Goal: Information Seeking & Learning: Learn about a topic

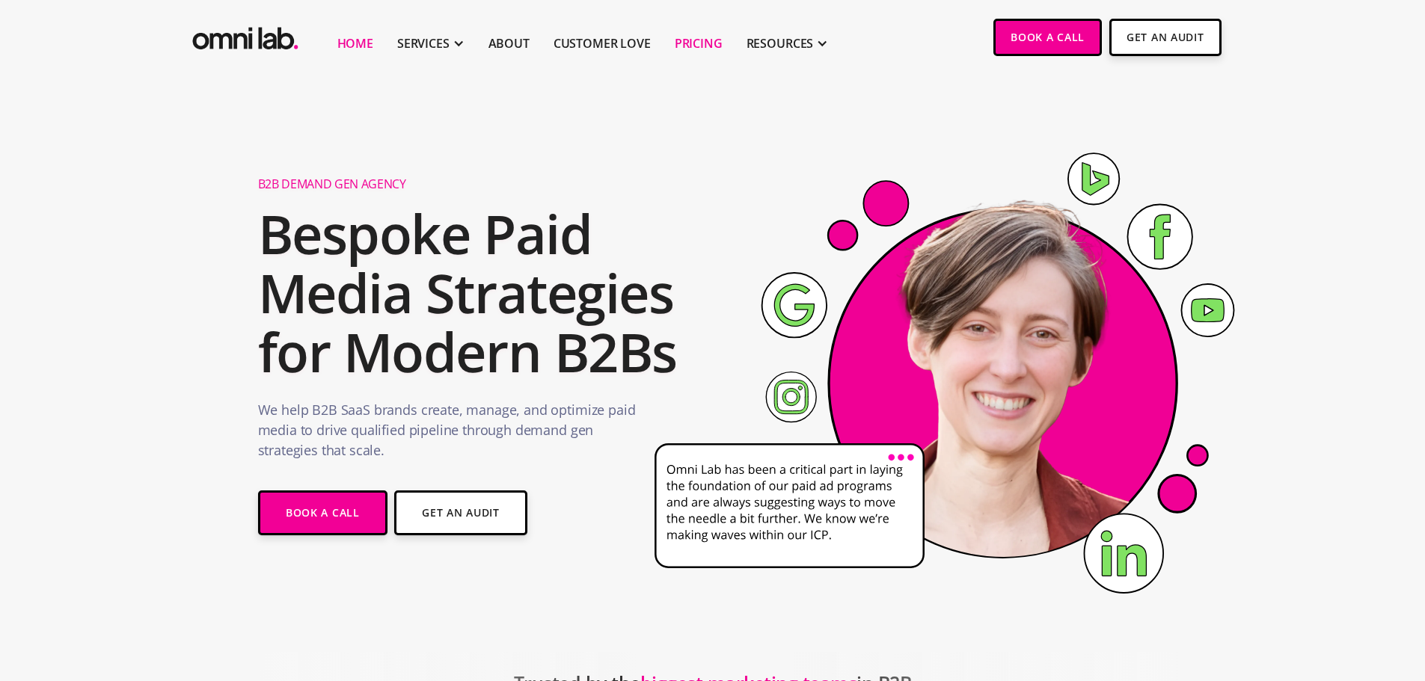
click at [699, 34] on link "Pricing" at bounding box center [699, 43] width 48 height 18
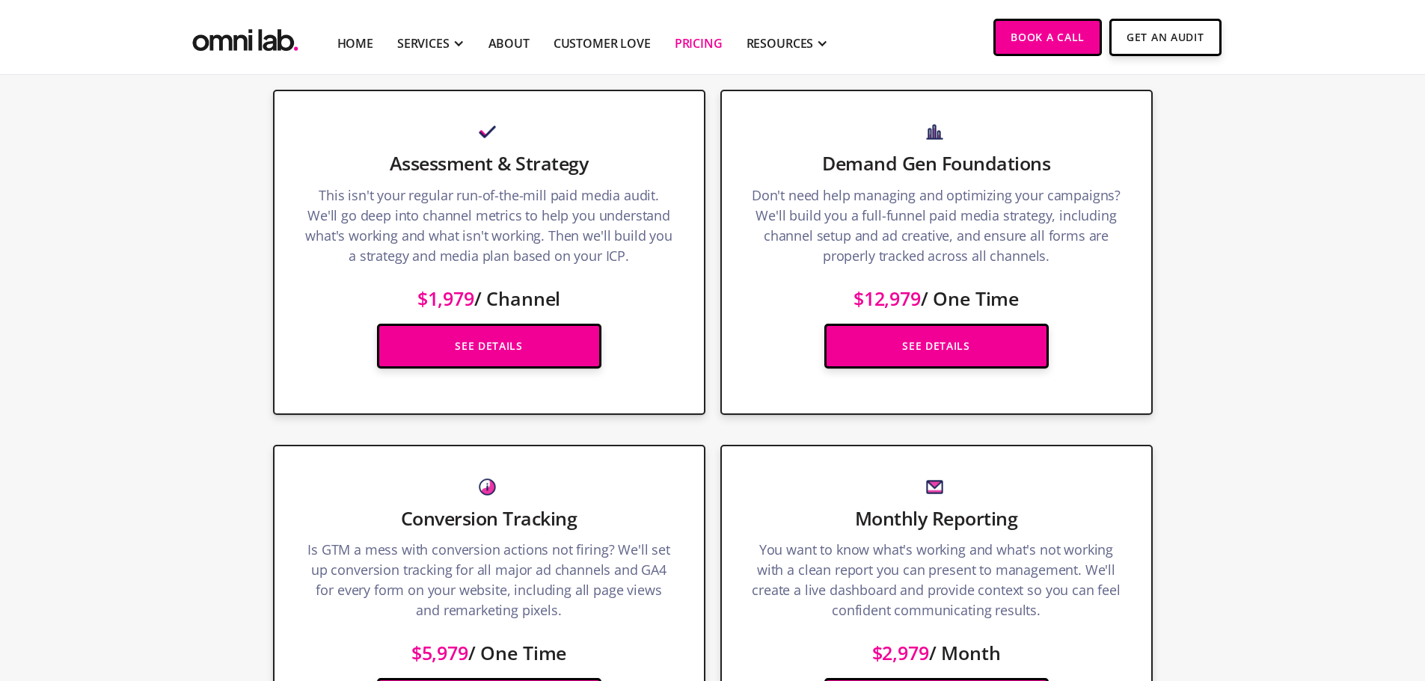
scroll to position [2094, 0]
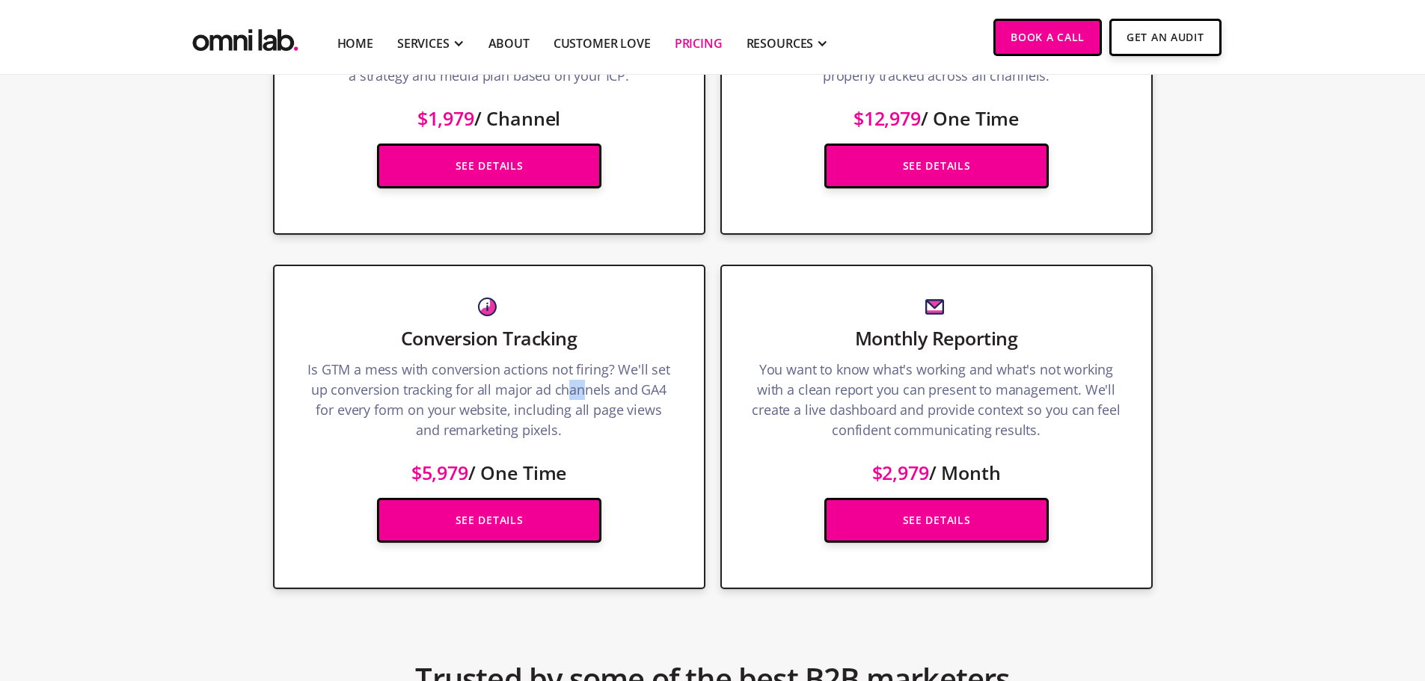
drag, startPoint x: 568, startPoint y: 397, endPoint x: 583, endPoint y: 395, distance: 15.1
click at [582, 395] on p "Is GTM a mess with conversion actions not firing? We'll set up conversion track…" at bounding box center [489, 404] width 370 height 88
click at [583, 395] on p "Is GTM a mess with conversion actions not firing? We'll set up conversion track…" at bounding box center [489, 404] width 370 height 88
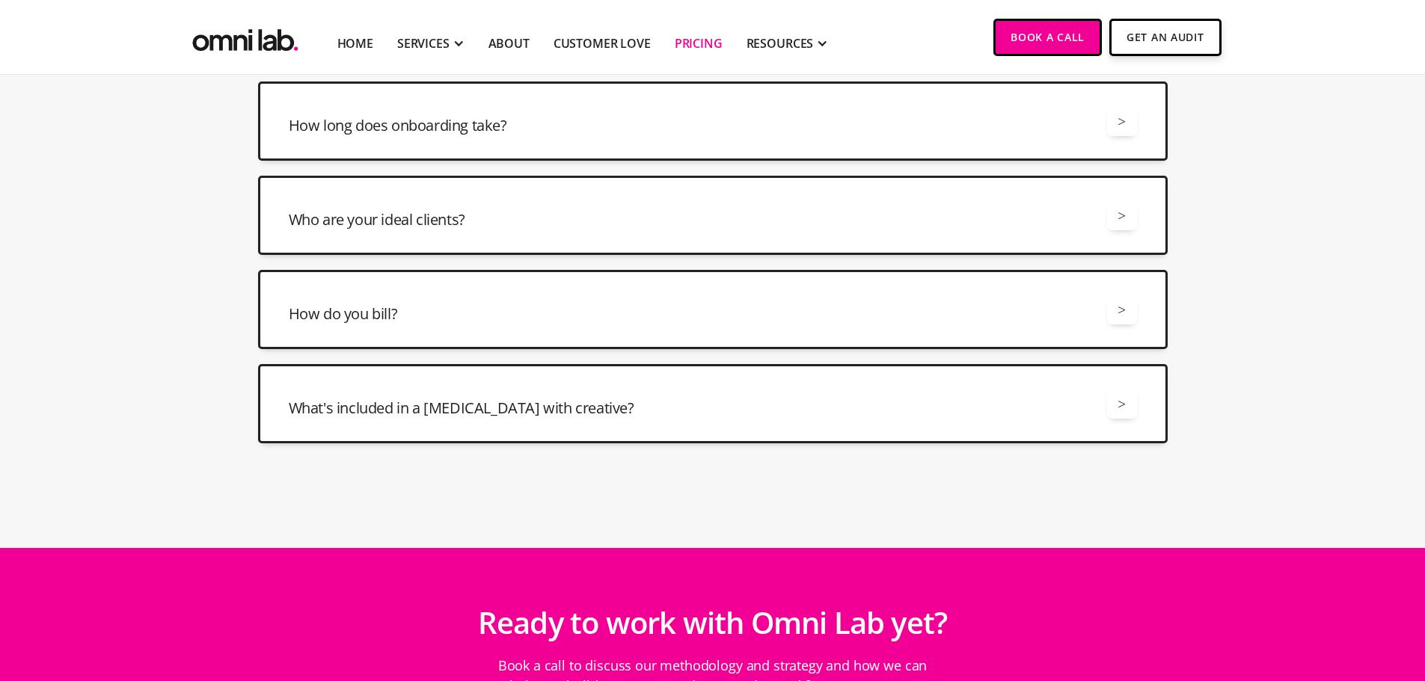
scroll to position [3815, 0]
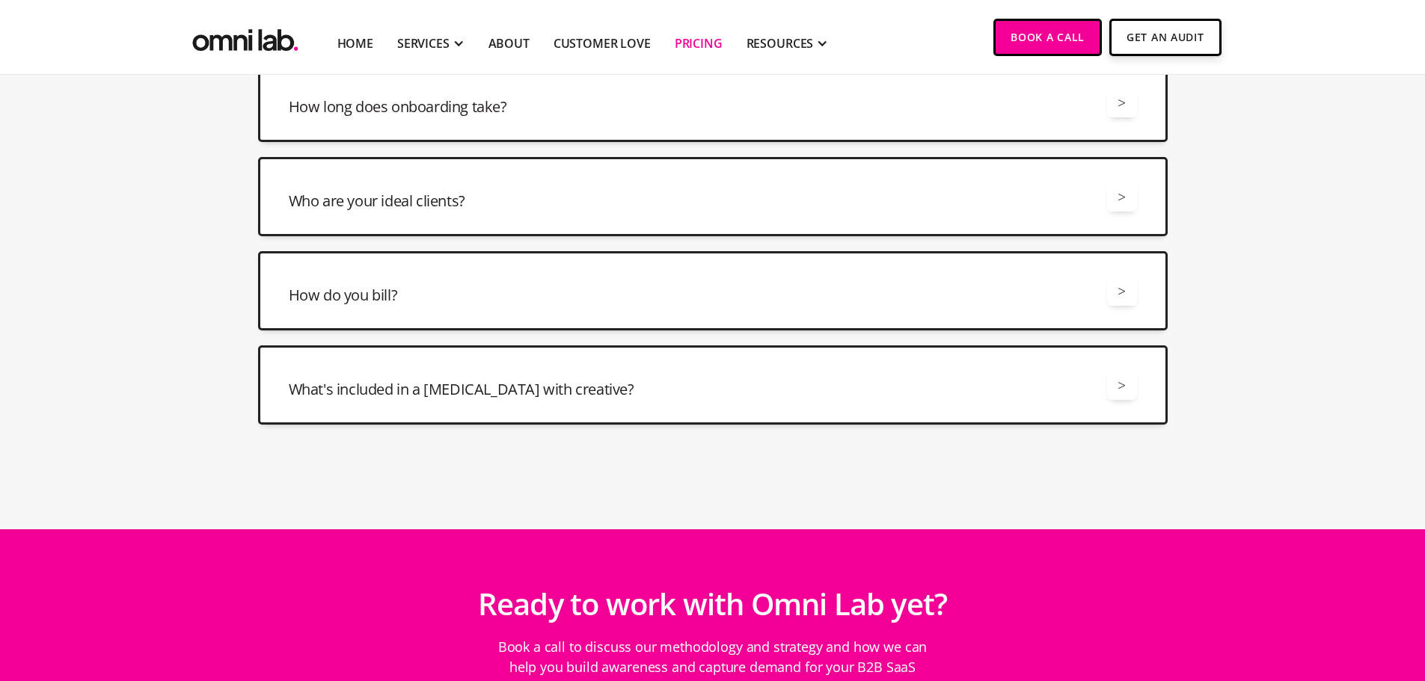
click at [531, 303] on div "How do you bill? >" at bounding box center [713, 291] width 848 height 30
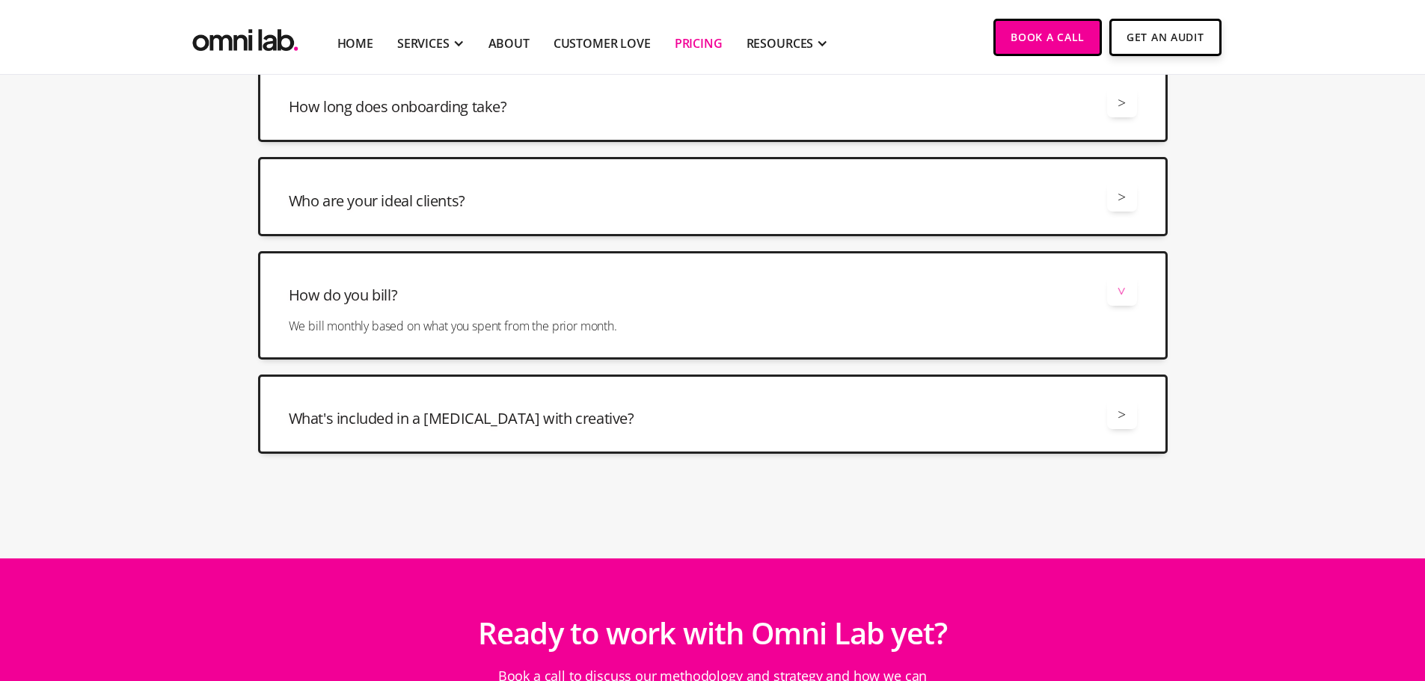
click at [600, 401] on div "What's included in a retainer with creative? >" at bounding box center [713, 414] width 848 height 30
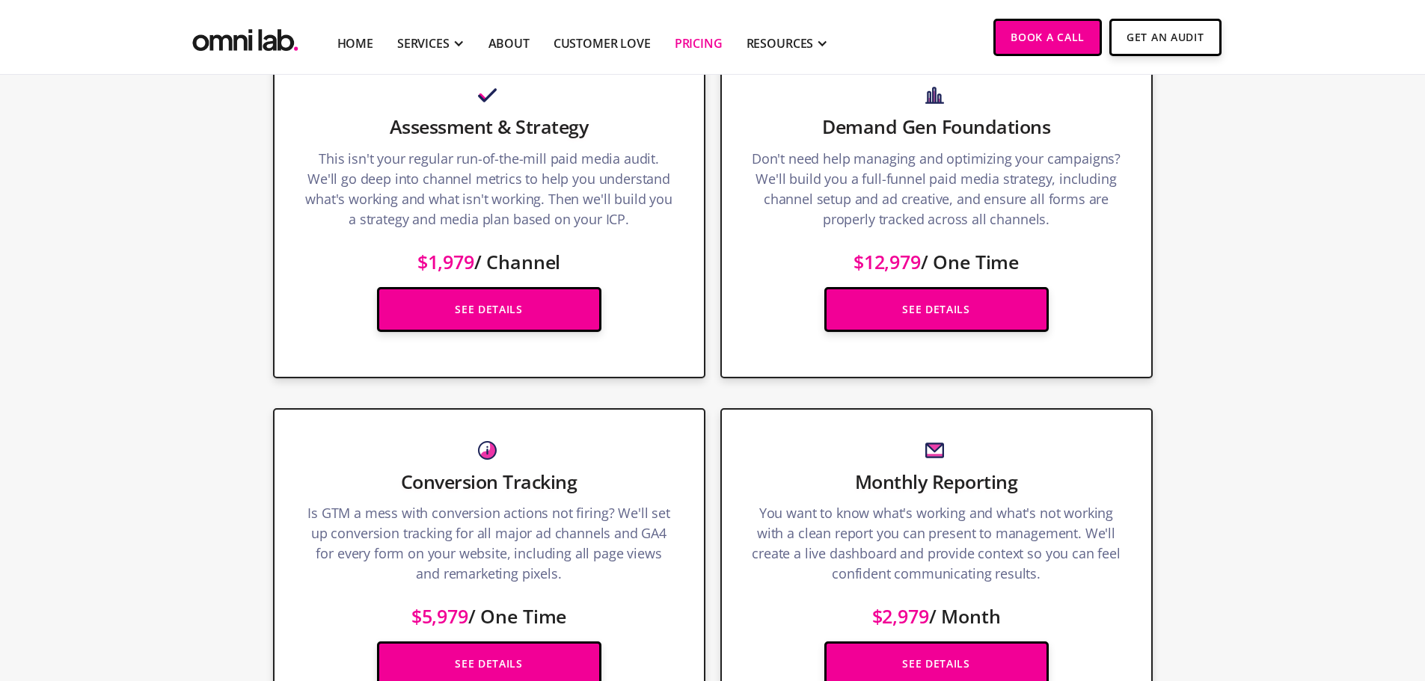
drag, startPoint x: 612, startPoint y: 519, endPoint x: 607, endPoint y: 301, distance: 217.7
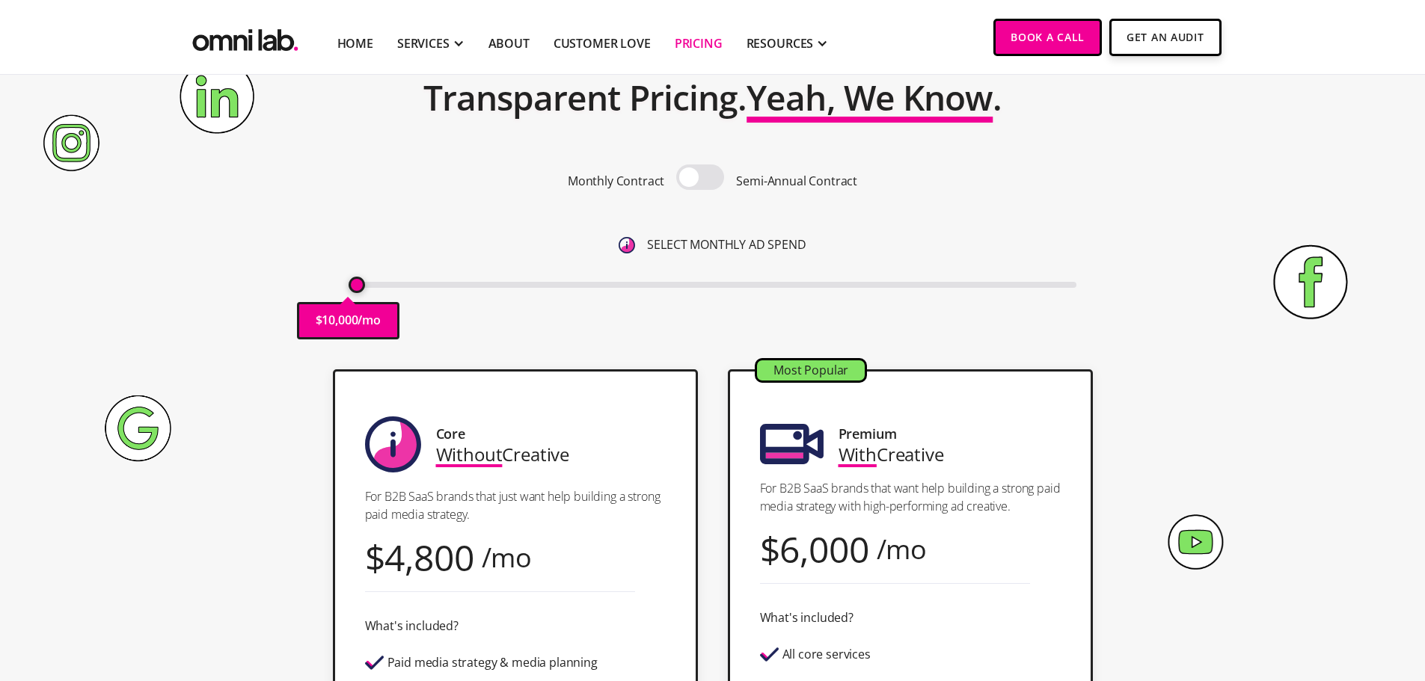
scroll to position [70, 0]
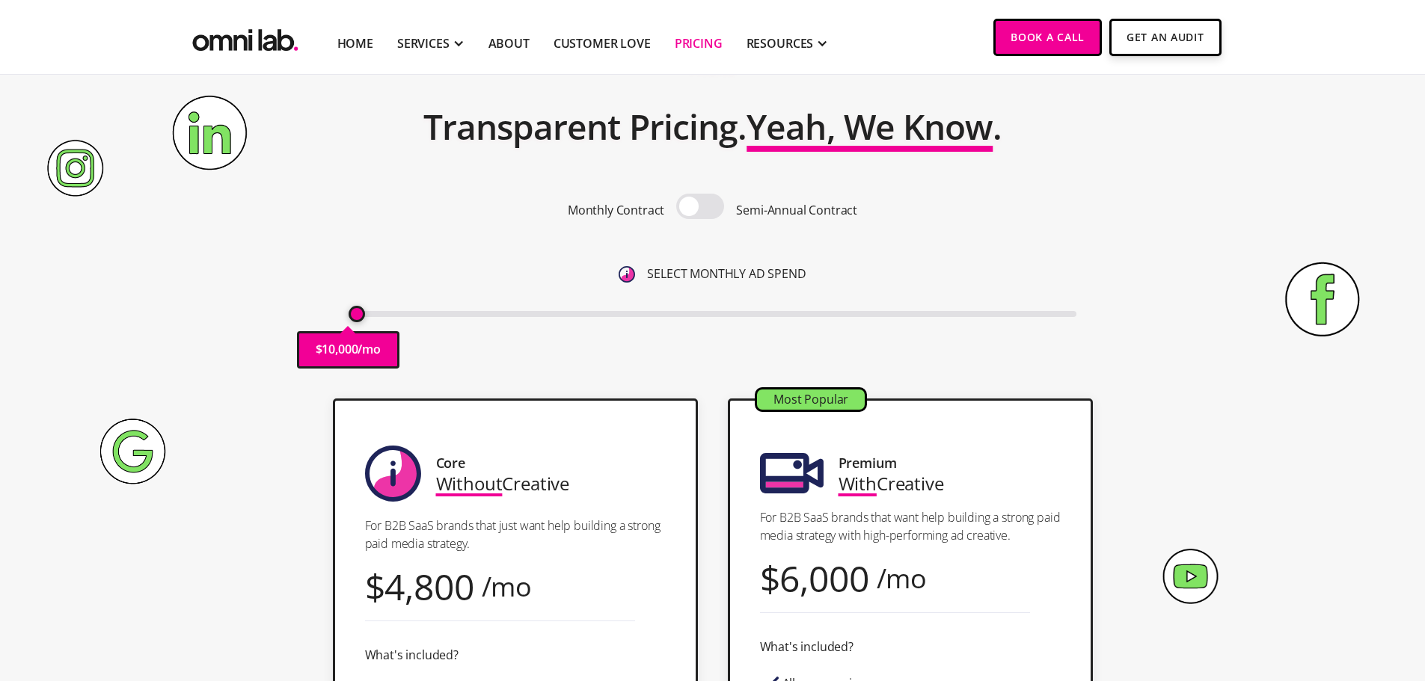
click at [672, 209] on div "Monthly Contract Semi-Annual Contract" at bounding box center [713, 210] width 728 height 33
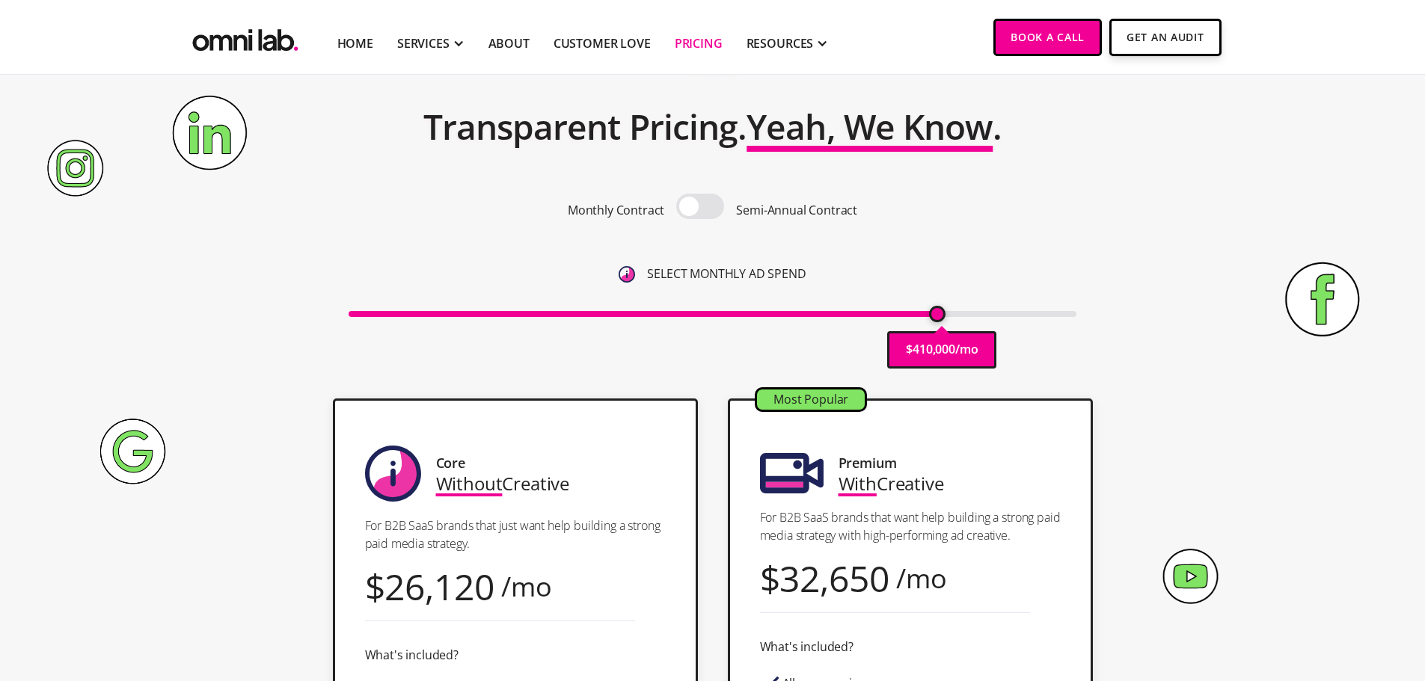
drag, startPoint x: 357, startPoint y: 315, endPoint x: 936, endPoint y: 327, distance: 579.1
type input "410000"
click at [936, 317] on input "range" at bounding box center [713, 314] width 728 height 6
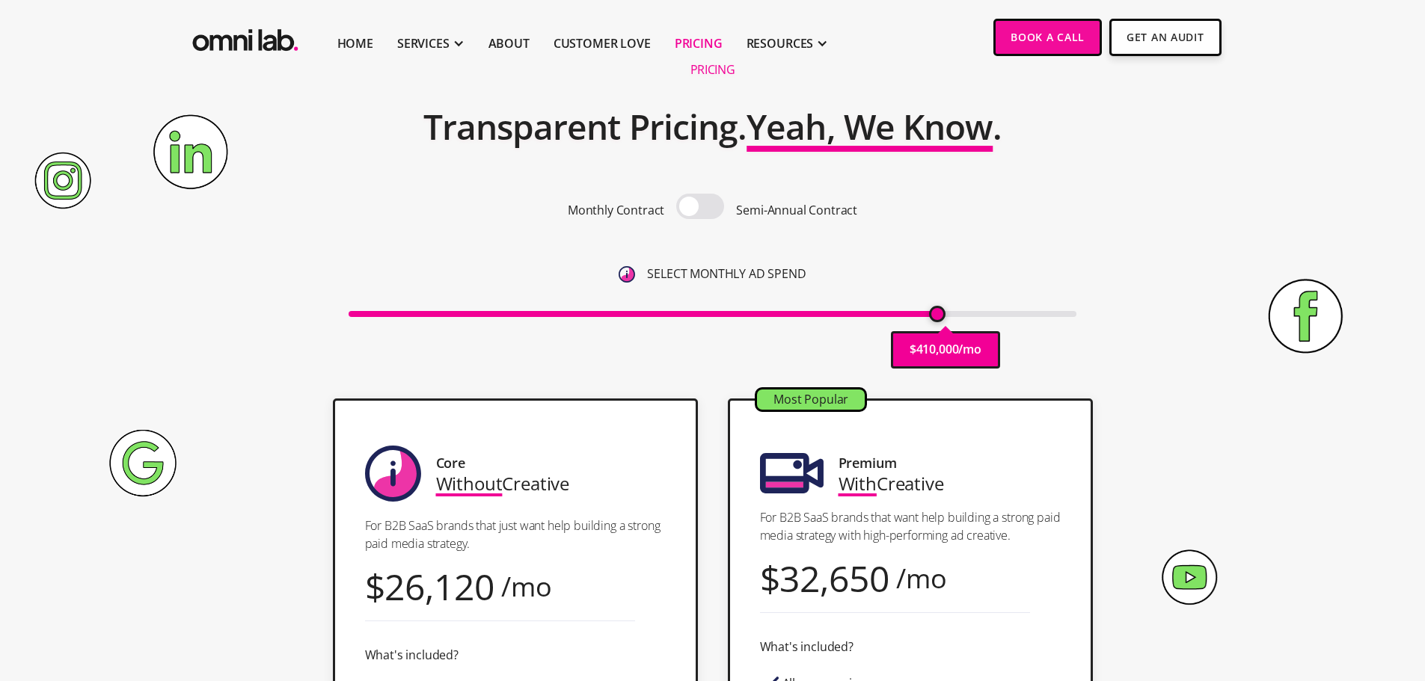
click at [706, 212] on span at bounding box center [700, 206] width 48 height 25
click at [700, 208] on input "checkbox" at bounding box center [700, 208] width 0 height 0
click at [710, 205] on span at bounding box center [700, 206] width 48 height 25
click at [700, 208] on input "checkbox" at bounding box center [700, 208] width 0 height 0
click at [710, 206] on span at bounding box center [700, 206] width 48 height 25
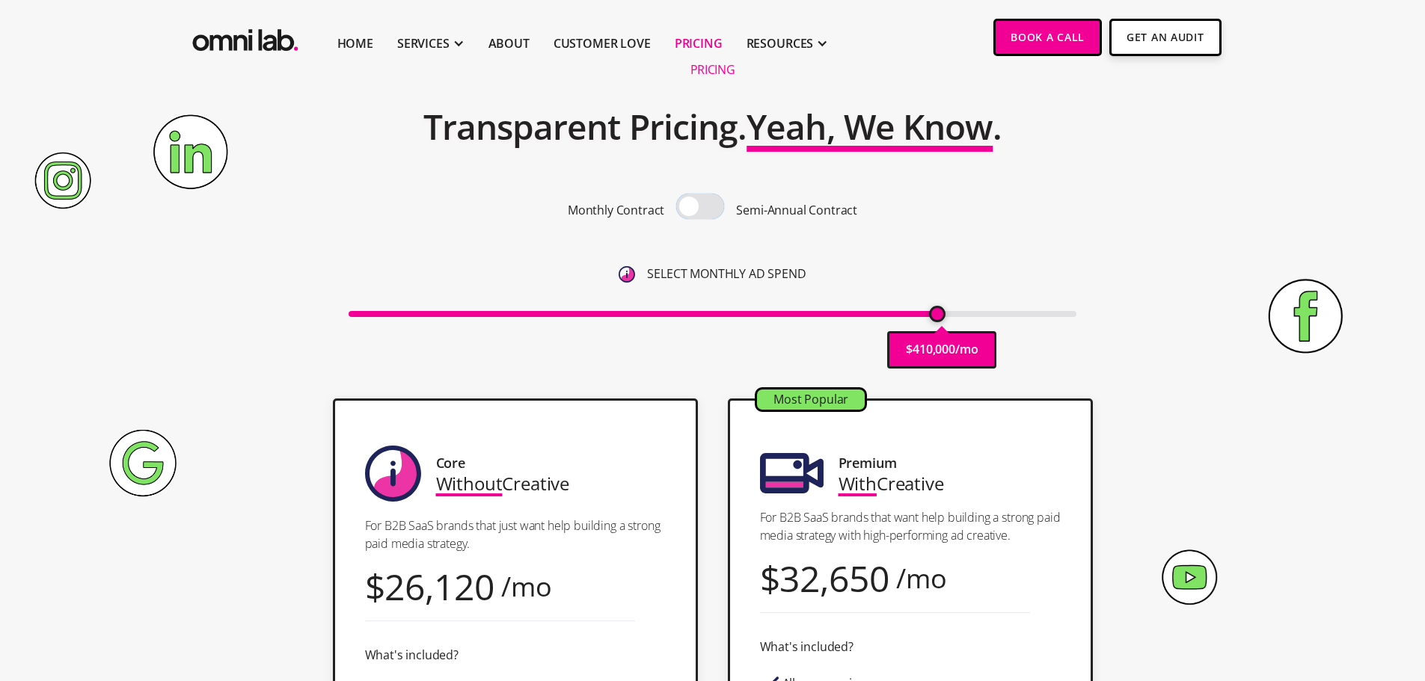
click at [700, 208] on input "checkbox" at bounding box center [700, 208] width 0 height 0
click at [710, 206] on span at bounding box center [700, 206] width 48 height 25
click at [700, 208] on input "checkbox" at bounding box center [700, 208] width 0 height 0
click at [710, 206] on span at bounding box center [700, 206] width 48 height 25
click at [700, 208] on input "checkbox" at bounding box center [700, 208] width 0 height 0
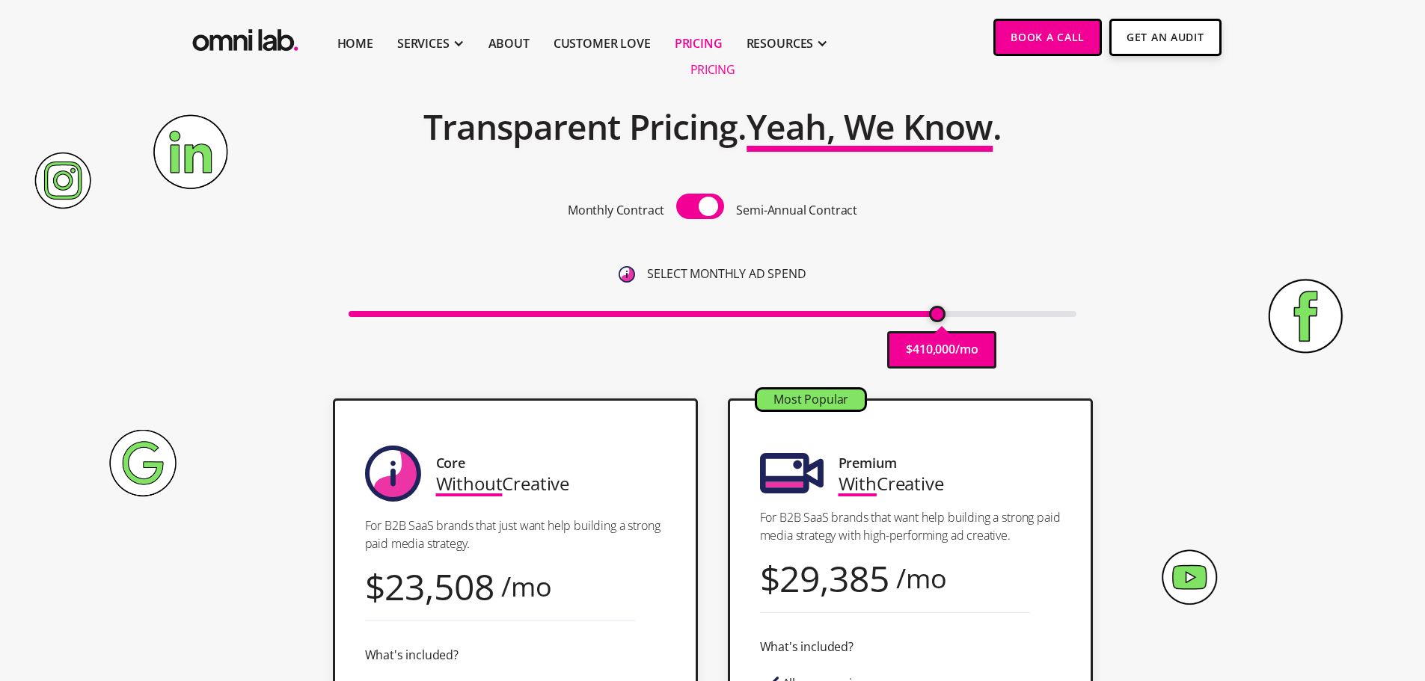
drag, startPoint x: 1216, startPoint y: 276, endPoint x: 1210, endPoint y: 267, distance: 10.8
click at [1214, 272] on section "Pricing Transparent Pricing. Yeah, We Know . Monthly Contract Semi-Annual Contr…" at bounding box center [712, 194] width 1425 height 378
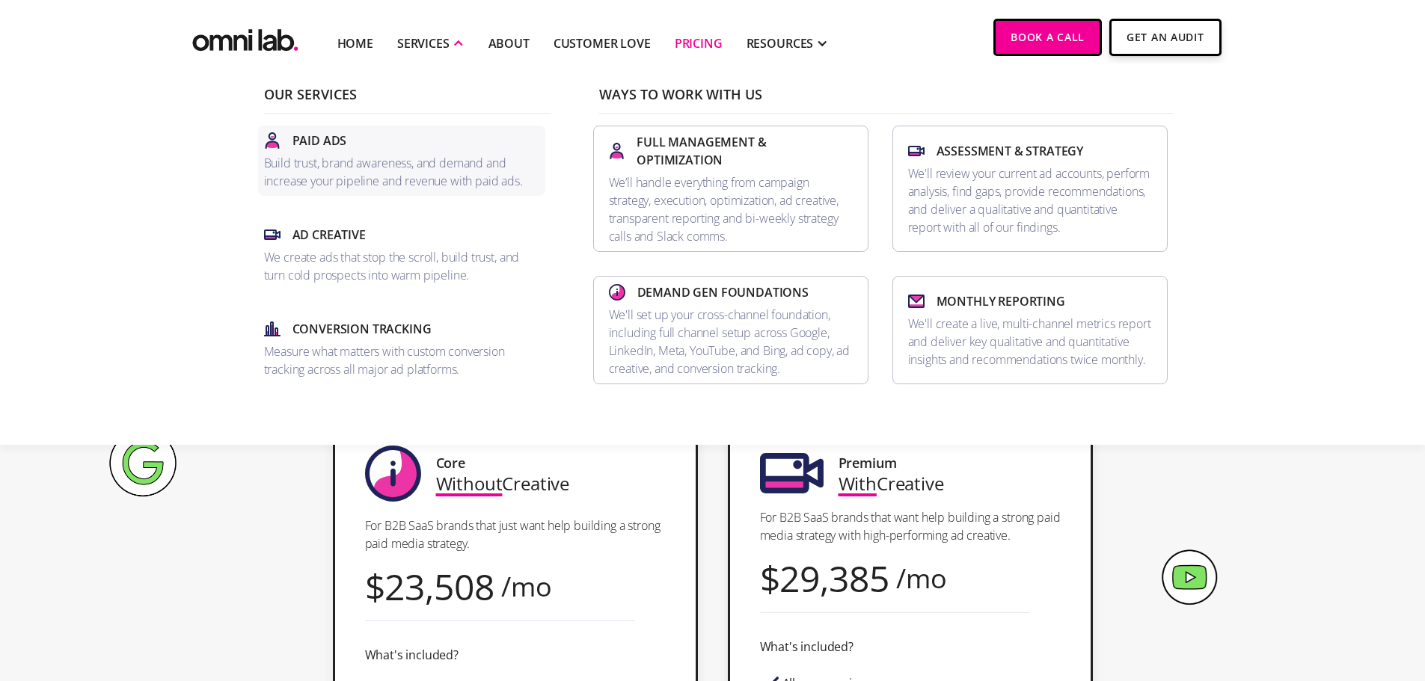
click at [379, 171] on p "Build trust, brand awareness, and demand and increase your pipeline and revenue…" at bounding box center [401, 172] width 275 height 36
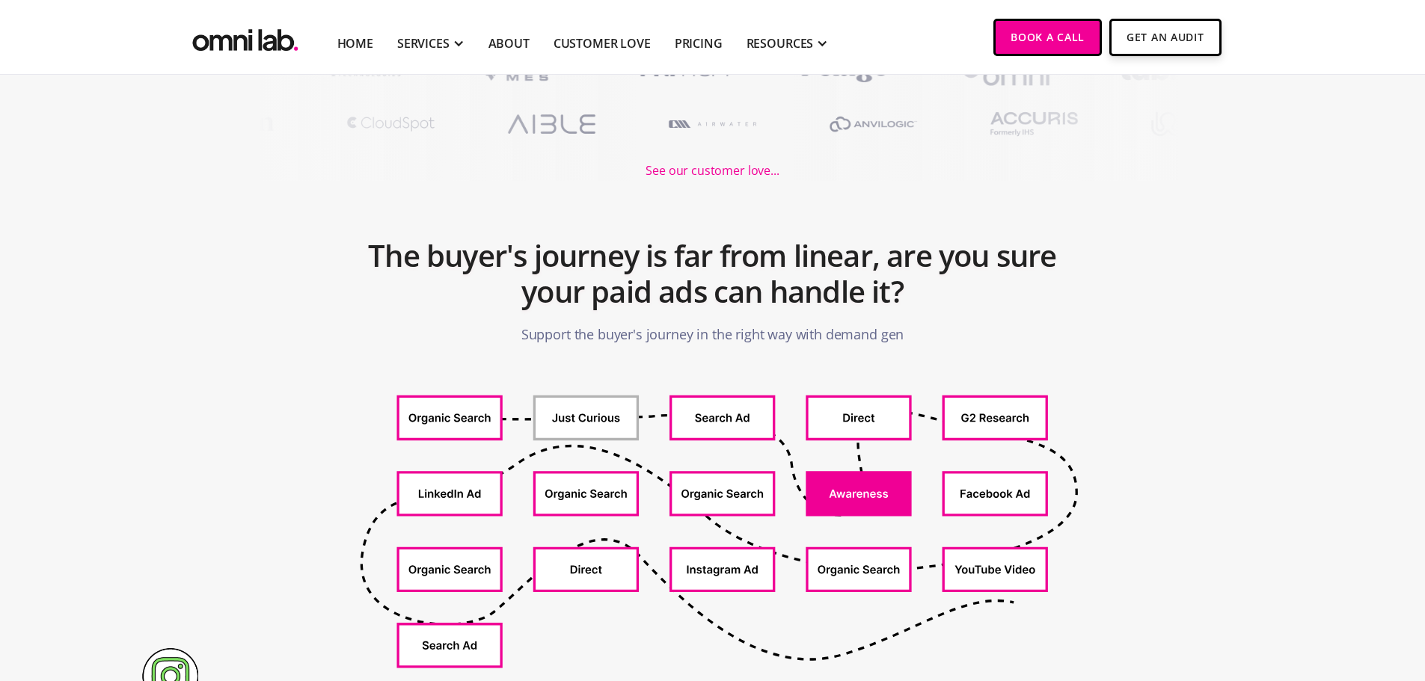
click at [889, 267] on h2 "The buyer's journey is far from linear, are you sure your paid ads can handle i…" at bounding box center [713, 273] width 712 height 87
drag, startPoint x: 1019, startPoint y: 313, endPoint x: 1014, endPoint y: 325, distance: 13.1
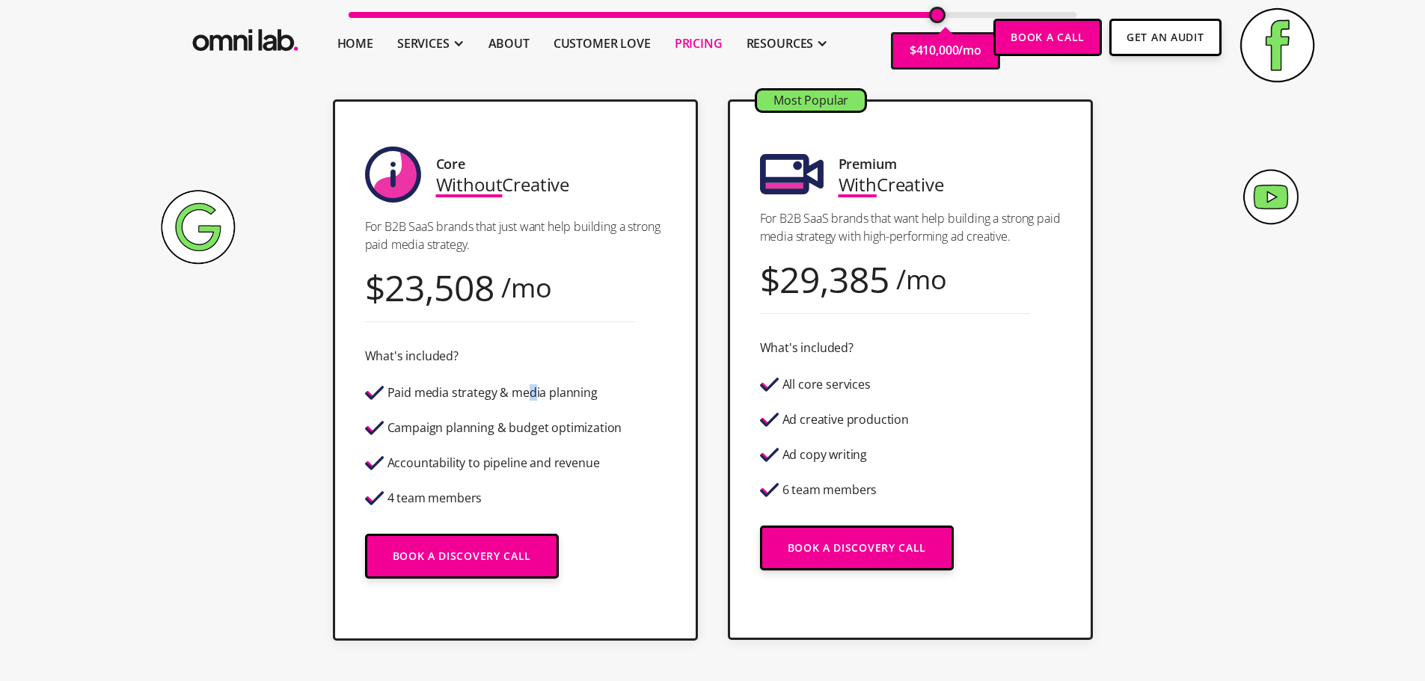
drag, startPoint x: 0, startPoint y: 0, endPoint x: 542, endPoint y: 394, distance: 670.4
click at [542, 394] on div "Paid media strategy & media planning" at bounding box center [492, 393] width 210 height 13
drag, startPoint x: 536, startPoint y: 396, endPoint x: 565, endPoint y: 401, distance: 29.6
click at [556, 403] on div "Paid media strategy & media planning" at bounding box center [493, 393] width 257 height 26
click at [573, 399] on div "Paid media strategy & media planning" at bounding box center [492, 393] width 210 height 13
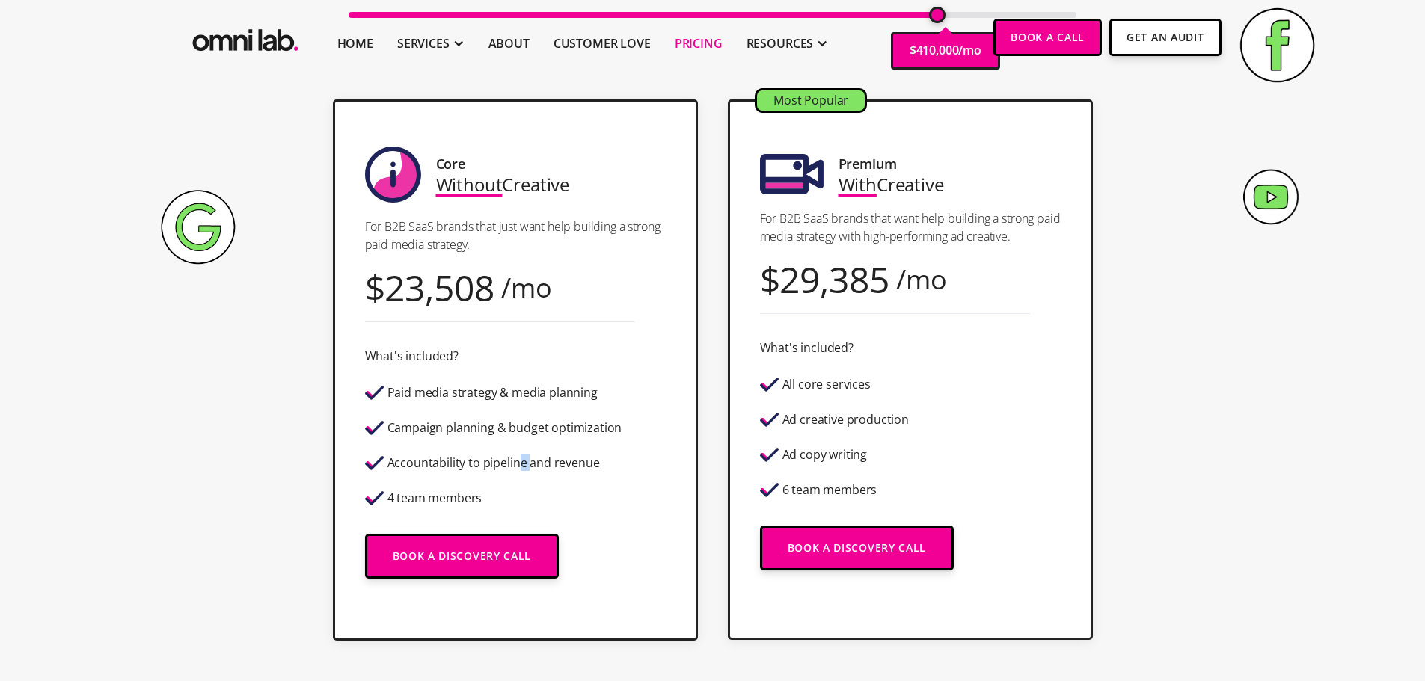
click at [538, 462] on div "Accountability to pipeline and revenue" at bounding box center [493, 463] width 212 height 13
copy div "e an"
drag, startPoint x: 568, startPoint y: 467, endPoint x: 604, endPoint y: 473, distance: 35.5
click at [569, 467] on div "Accountability to pipeline and revenue" at bounding box center [493, 463] width 212 height 13
click at [614, 473] on div "Accountability to pipeline and revenue" at bounding box center [493, 463] width 257 height 26
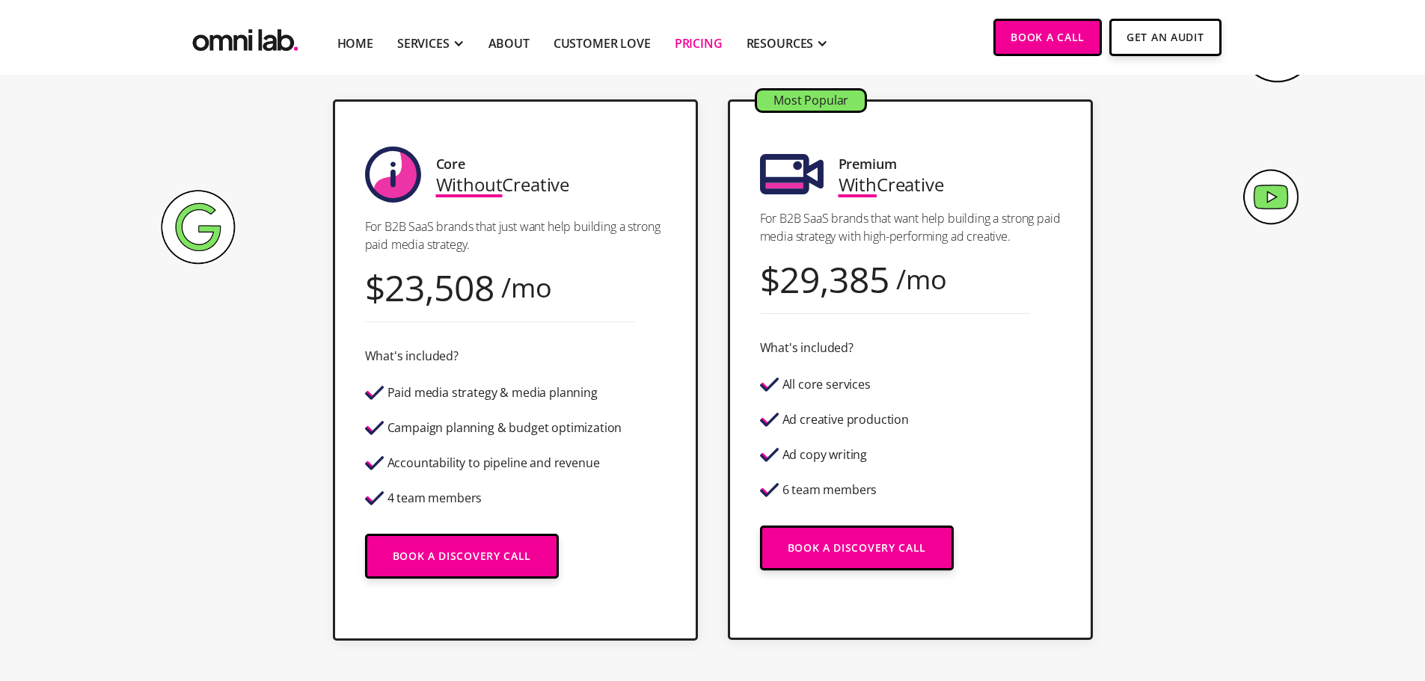
drag, startPoint x: 359, startPoint y: 509, endPoint x: 275, endPoint y: 424, distance: 119.0
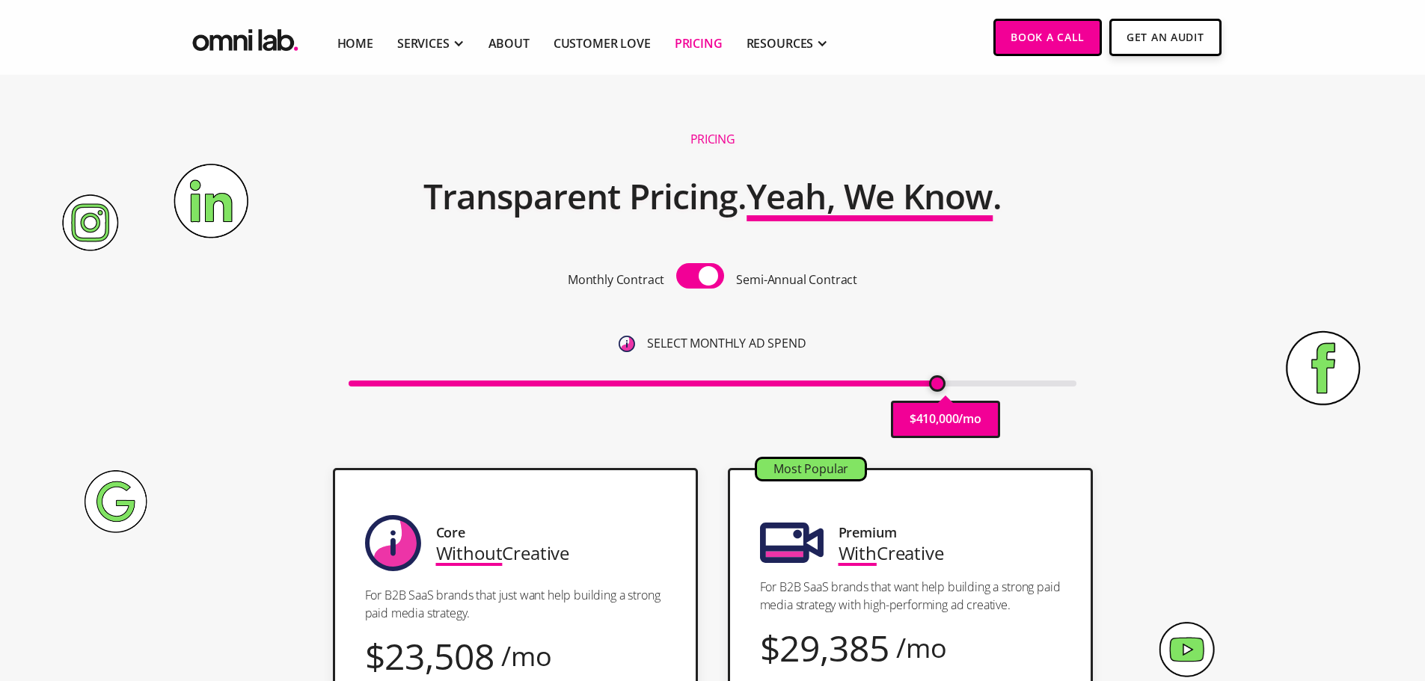
drag, startPoint x: 286, startPoint y: 470, endPoint x: 281, endPoint y: 270, distance: 199.8
click at [245, 28] on img "home" at bounding box center [245, 37] width 112 height 37
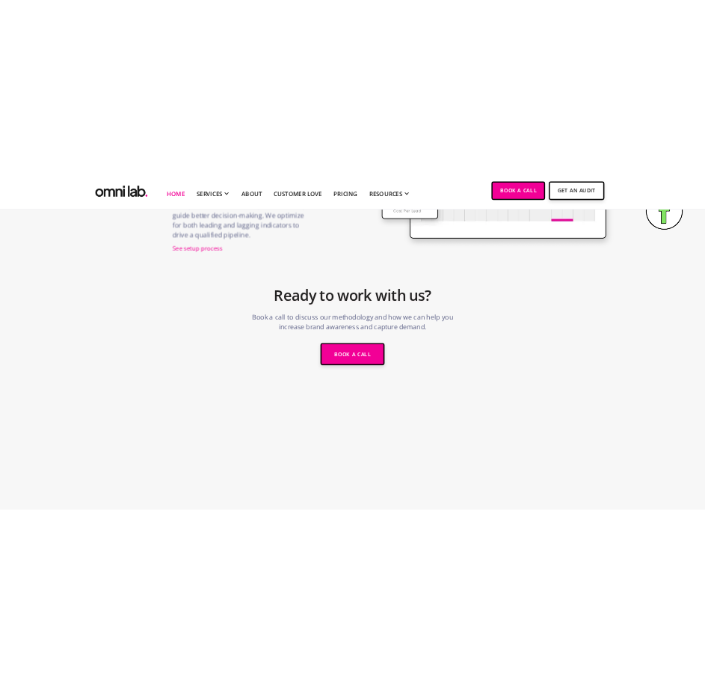
scroll to position [5163, 0]
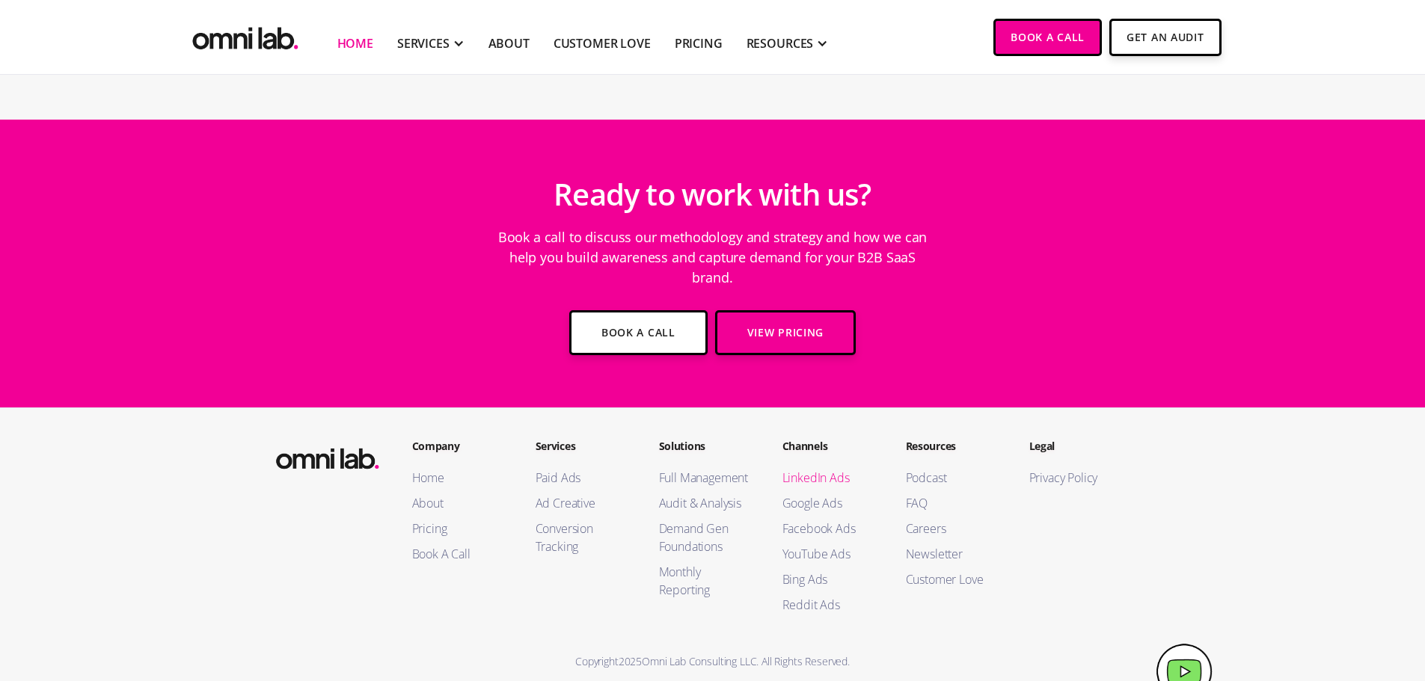
drag, startPoint x: 802, startPoint y: 182, endPoint x: 853, endPoint y: 454, distance: 277.1
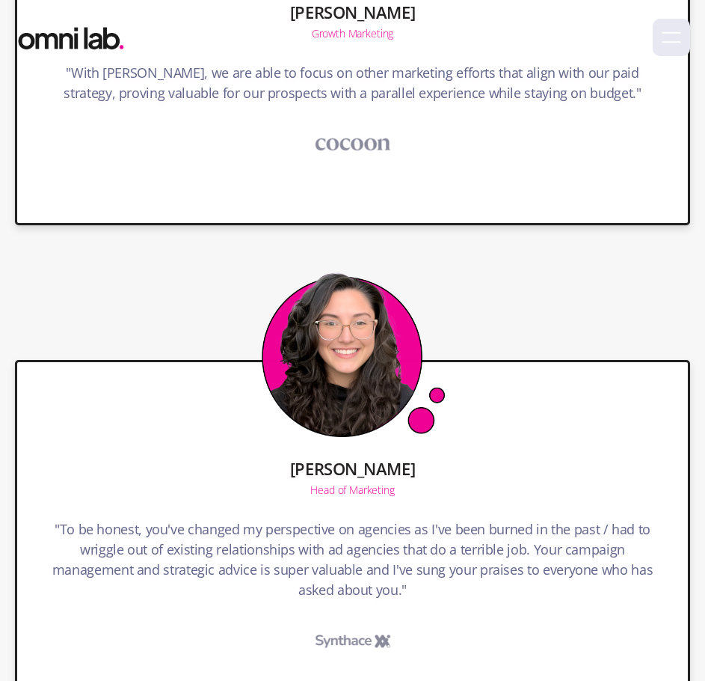
click at [150, 322] on div "[PERSON_NAME] VP of Marketing Omni Lab has been incredible to work with. They a…" at bounding box center [352, 34] width 675 height 1376
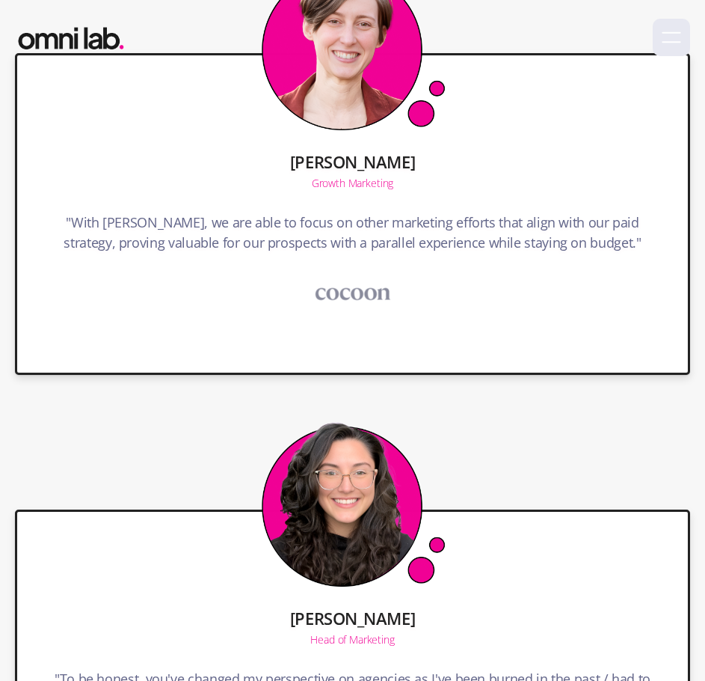
scroll to position [4864, 0]
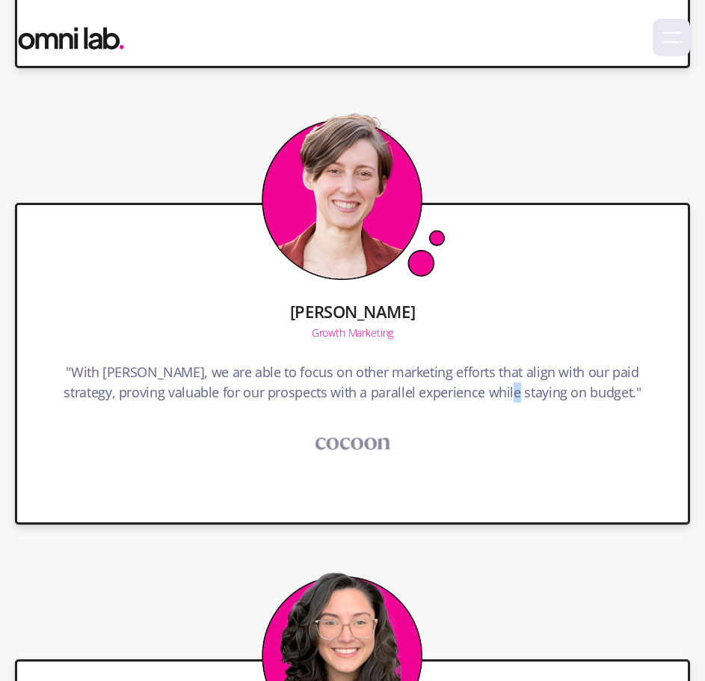
drag, startPoint x: 514, startPoint y: 385, endPoint x: 523, endPoint y: 381, distance: 9.7
click at [523, 381] on h4 ""With [PERSON_NAME], we are able to focus on other marketing efforts that align…" at bounding box center [352, 386] width 623 height 48
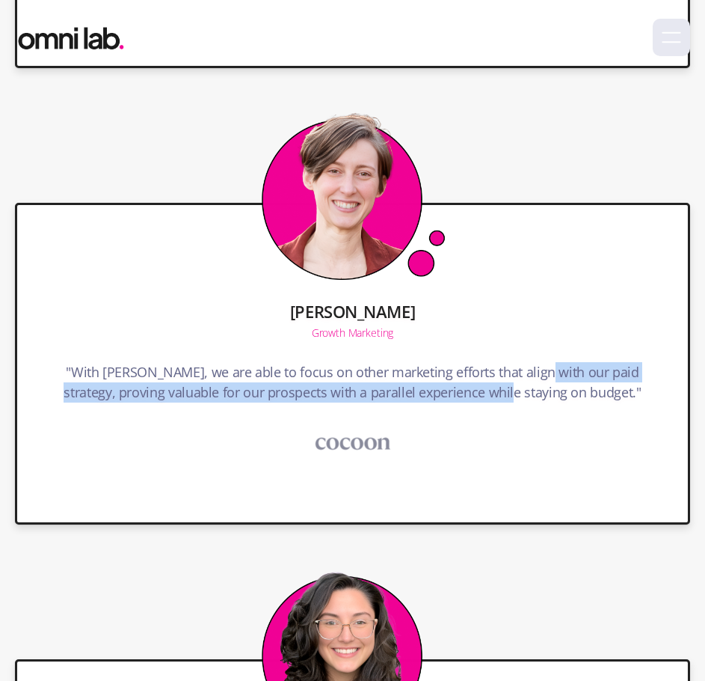
copy h4 "paid strategy, proving valuable for our prospects with a parallel experience wh…"
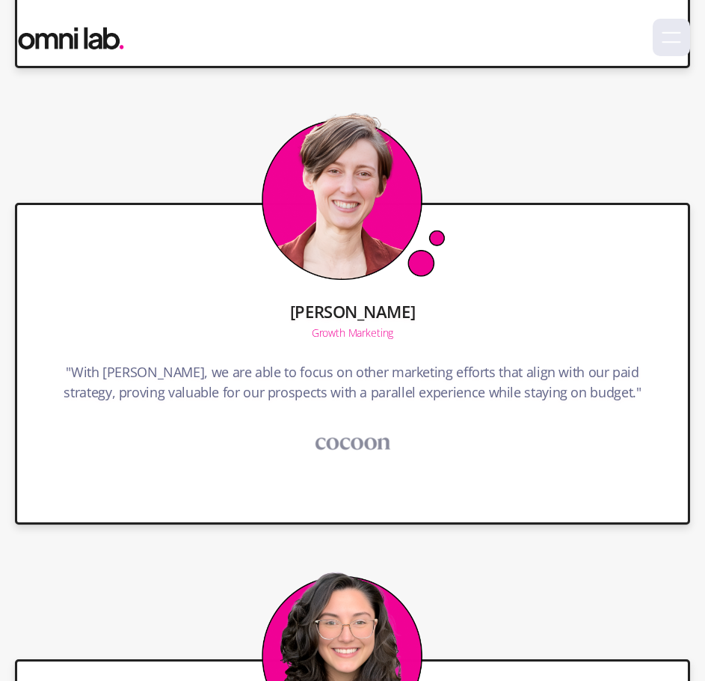
click at [557, 384] on h4 ""With [PERSON_NAME], we are able to focus on other marketing efforts that align…" at bounding box center [352, 386] width 623 height 48
drag, startPoint x: 534, startPoint y: 385, endPoint x: 546, endPoint y: 387, distance: 12.2
click at [546, 387] on h4 ""With [PERSON_NAME], we are able to focus on other marketing efforts that align…" at bounding box center [352, 386] width 623 height 48
copy h4 "b"
click at [565, 399] on h4 ""With [PERSON_NAME], we are able to focus on other marketing efforts that align…" at bounding box center [352, 386] width 623 height 48
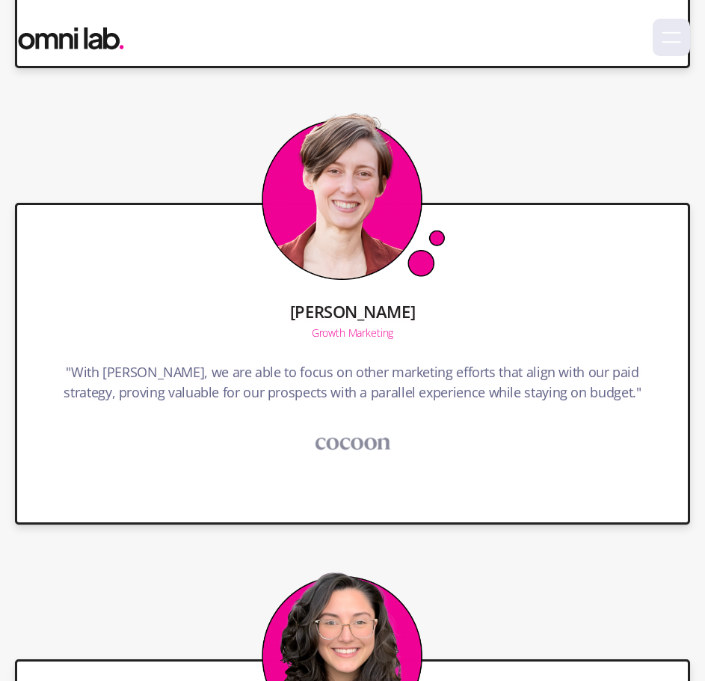
scroll to position [5313, 0]
